Goal: Complete application form

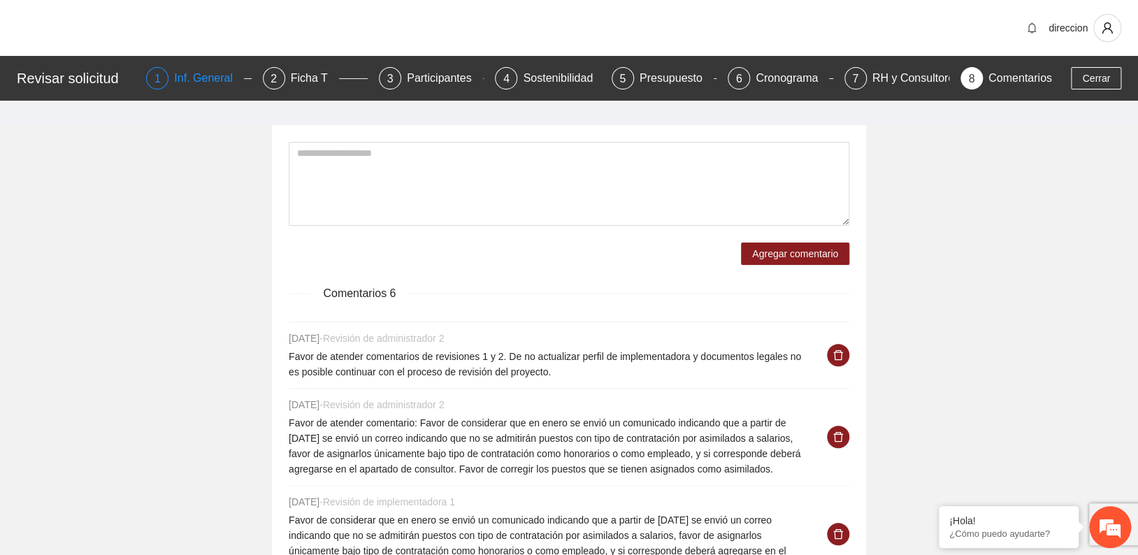
click at [173, 74] on div "1 Inf. General" at bounding box center [198, 78] width 105 height 22
click at [296, 76] on div "Ficha T" at bounding box center [315, 78] width 48 height 22
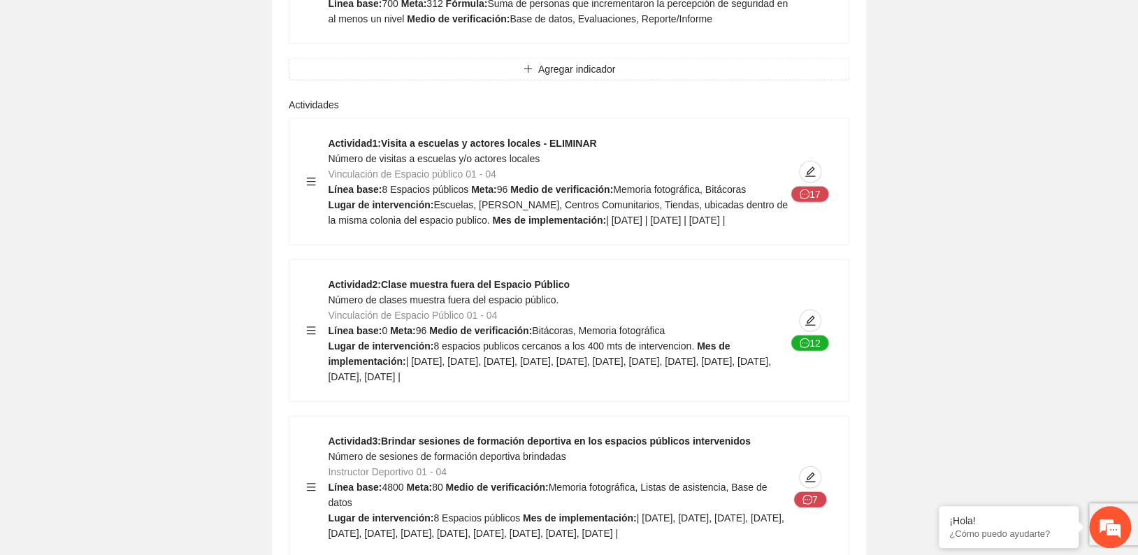
scroll to position [1553, 0]
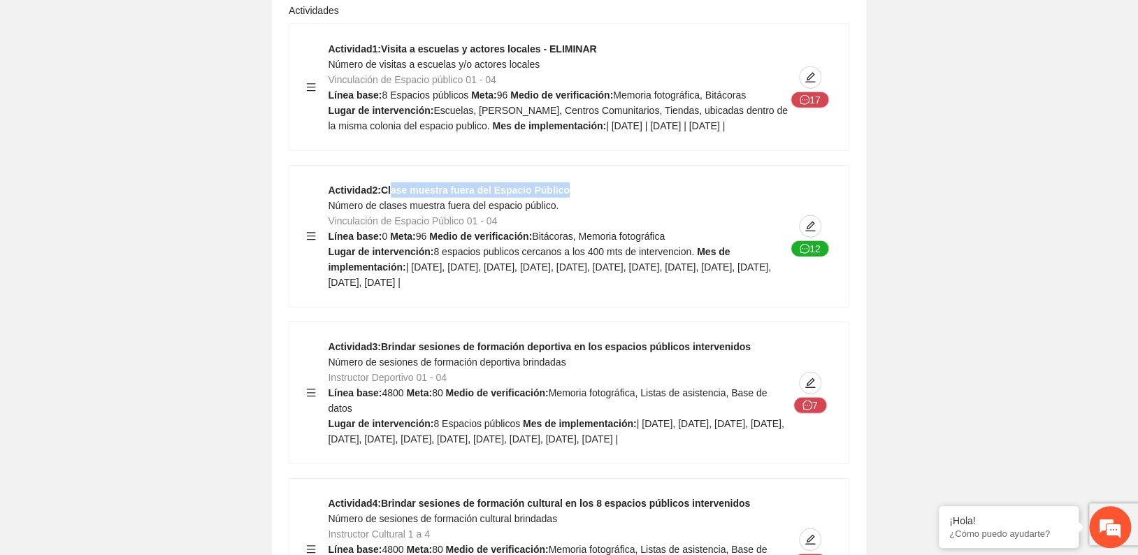
drag, startPoint x: 390, startPoint y: 168, endPoint x: 572, endPoint y: 165, distance: 182.4
click at [572, 166] on div "Actividad 2 : Clase muestra fuera del Espacio Público Número de clases muestra …" at bounding box center [568, 236] width 559 height 141
drag, startPoint x: 572, startPoint y: 165, endPoint x: 656, endPoint y: 184, distance: 85.4
click at [656, 184] on div "Actividad 2 : Clase muestra fuera del Espacio Público Número de clases muestra …" at bounding box center [558, 236] width 460 height 108
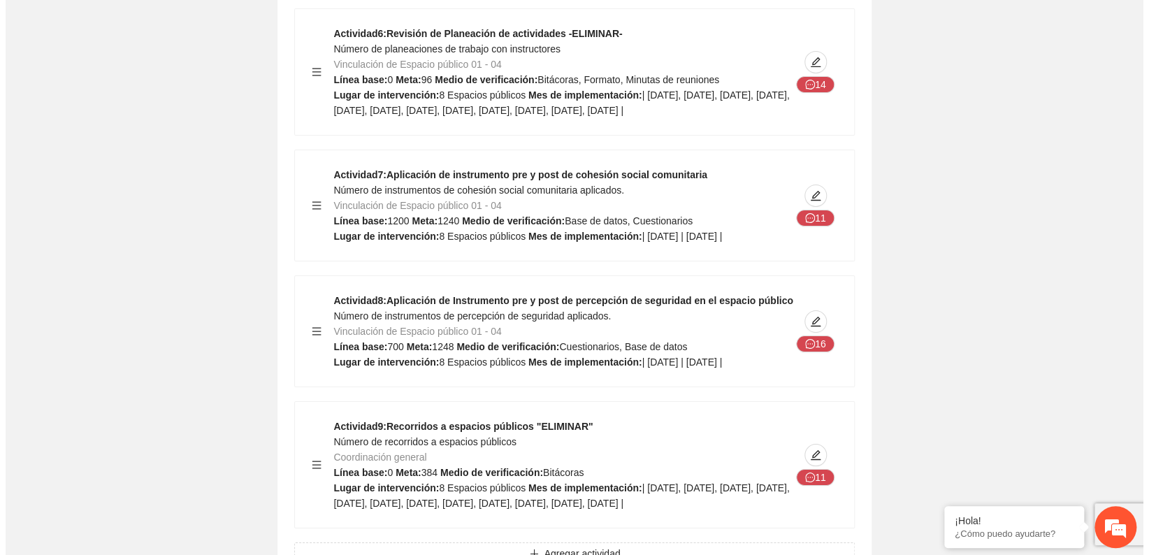
scroll to position [2407, 0]
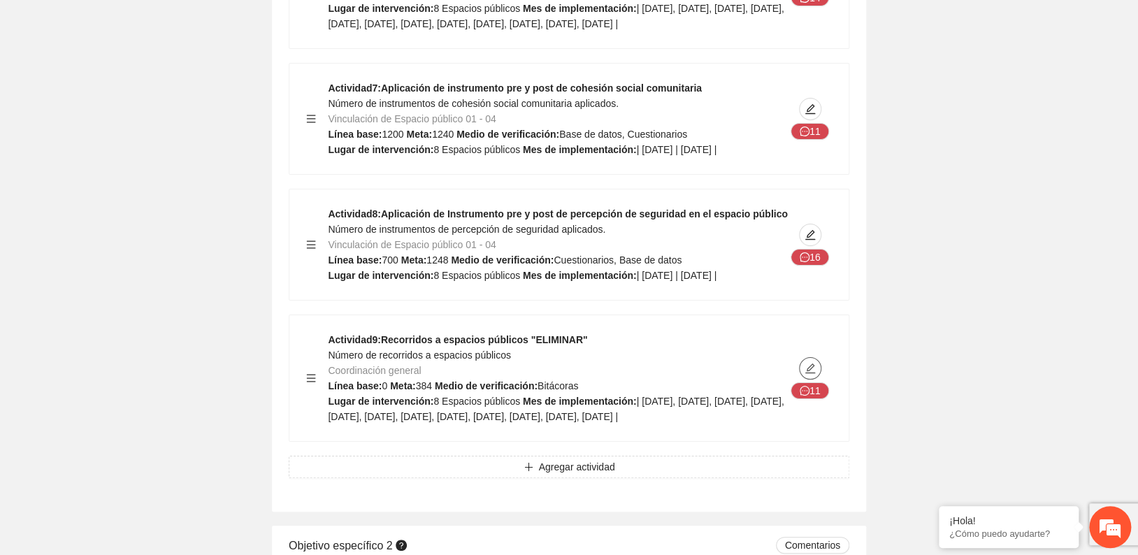
click at [811, 373] on icon "edit" at bounding box center [810, 368] width 10 height 10
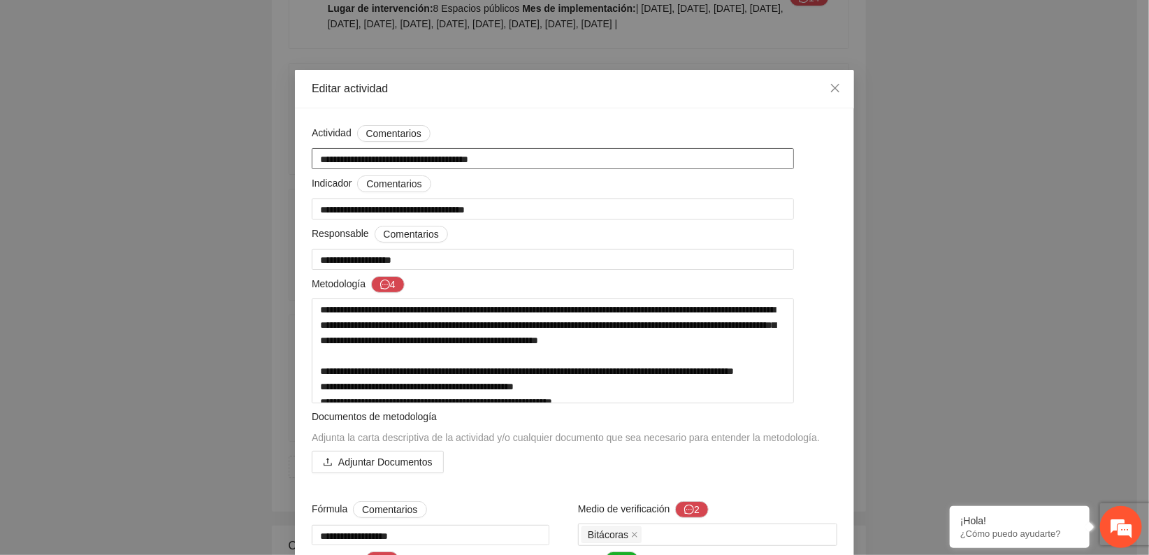
drag, startPoint x: 324, startPoint y: 160, endPoint x: 512, endPoint y: 186, distance: 190.5
click at [512, 186] on div "**********" at bounding box center [574, 486] width 533 height 723
click at [526, 238] on div "Responsable Comentarios" at bounding box center [575, 237] width 526 height 22
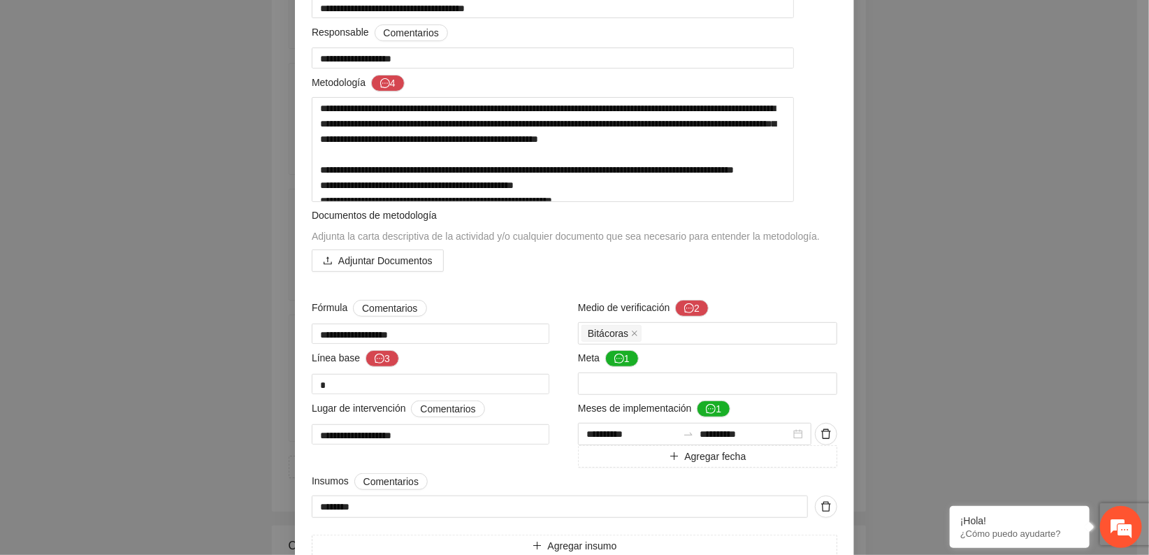
scroll to position [233, 0]
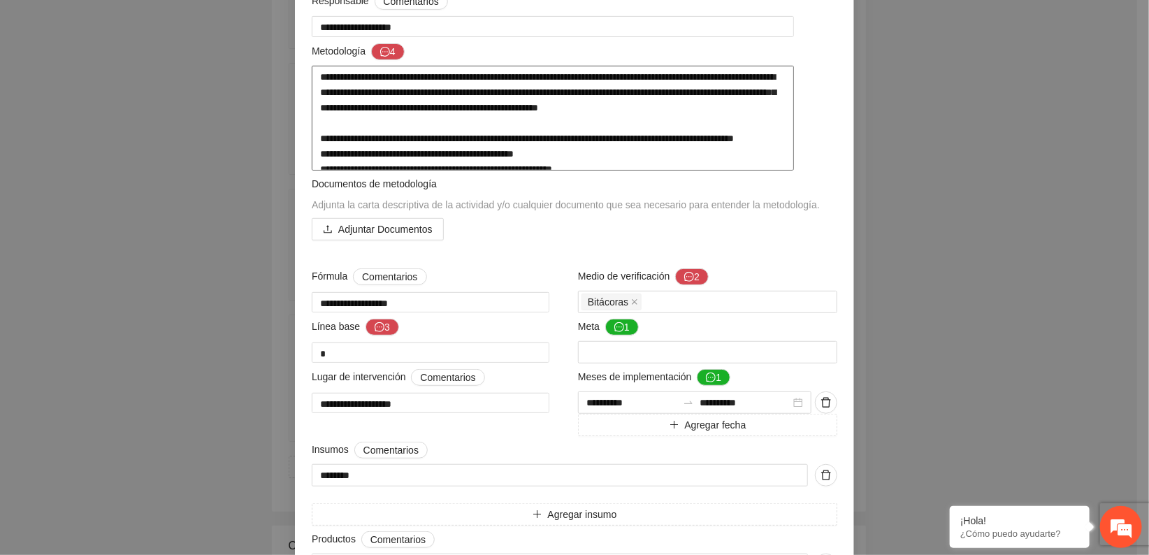
drag, startPoint x: 319, startPoint y: 79, endPoint x: 760, endPoint y: 116, distance: 441.8
click at [760, 116] on textarea "**********" at bounding box center [553, 118] width 482 height 105
click at [690, 285] on button "2" at bounding box center [692, 276] width 34 height 17
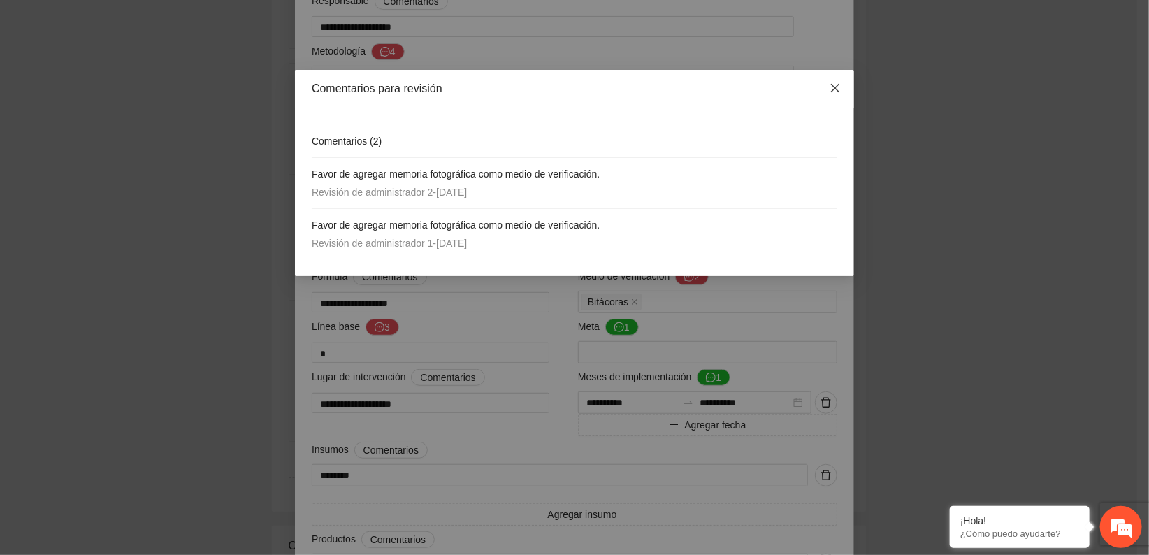
click at [841, 81] on span "Close" at bounding box center [835, 89] width 38 height 38
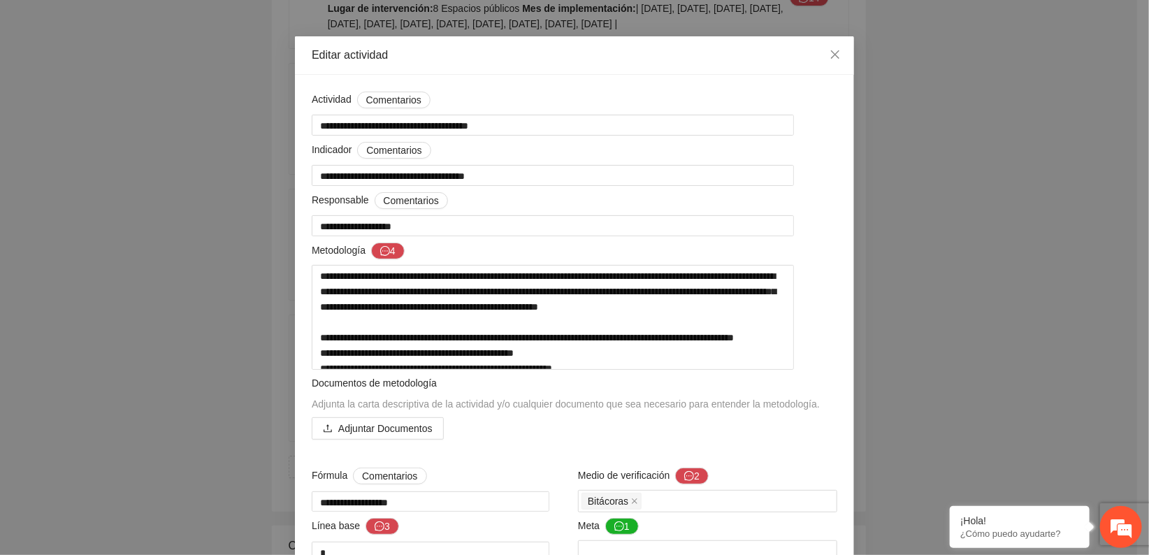
scroll to position [0, 0]
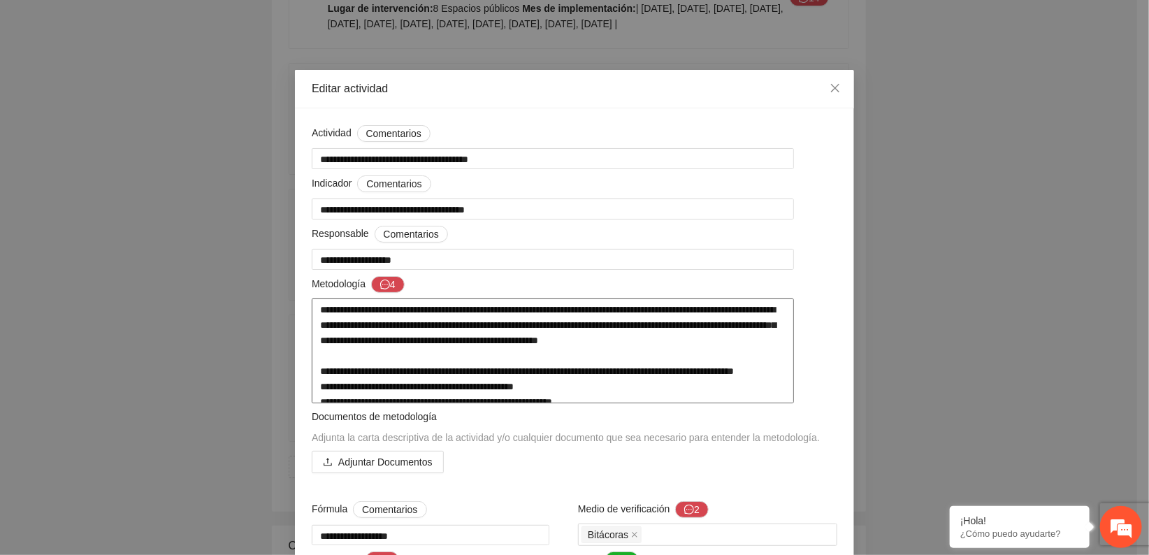
type textarea "**********"
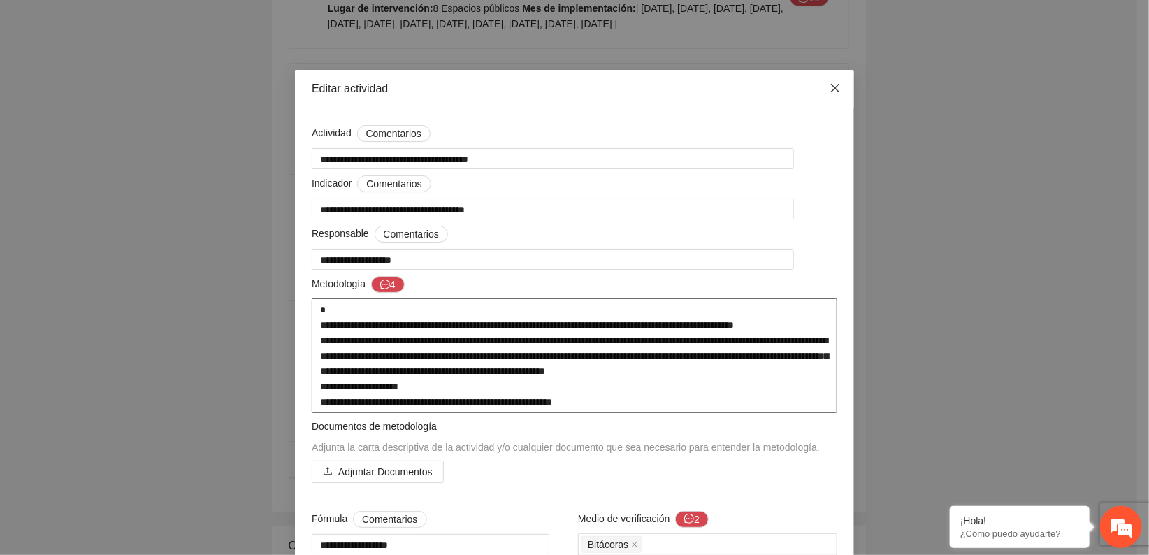
type textarea "**********"
click at [831, 85] on icon "close" at bounding box center [835, 87] width 11 height 11
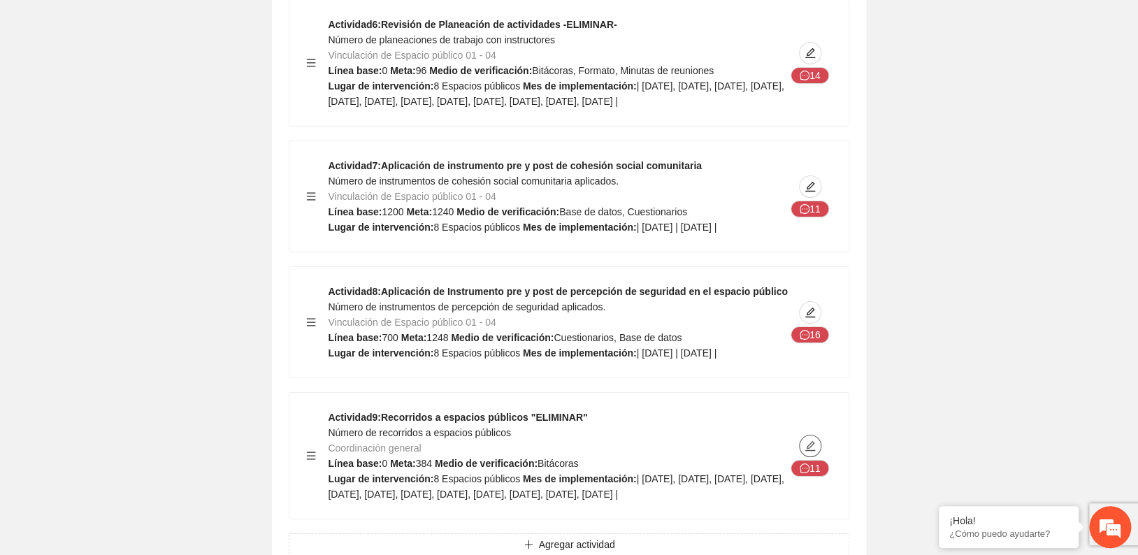
scroll to position [2252, 0]
